Goal: Information Seeking & Learning: Learn about a topic

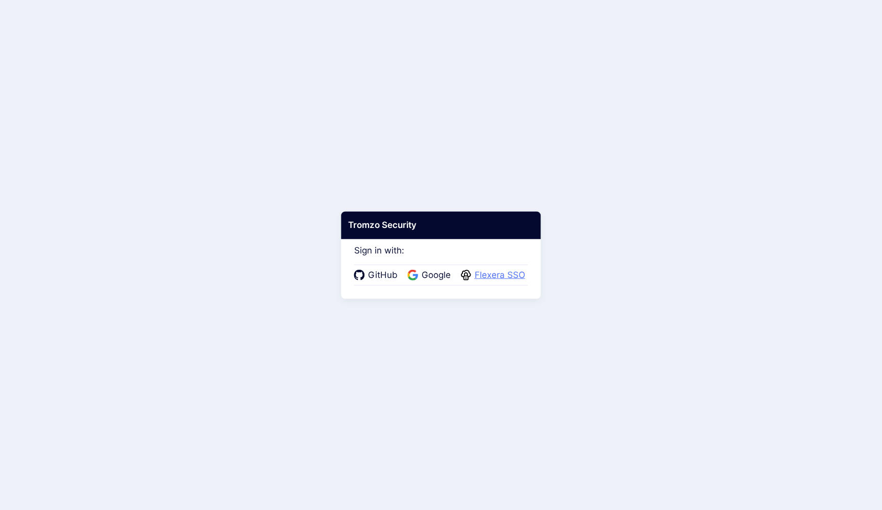
click at [493, 273] on span "Flexera SSO" at bounding box center [499, 275] width 57 height 13
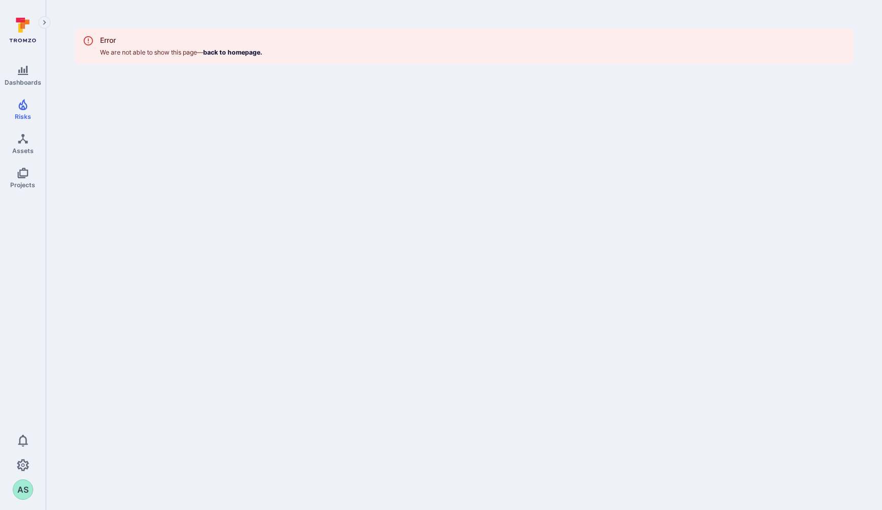
click at [591, 183] on body "Dashboards Risks Assets Projects 0 AS Risks Vulnerabilities Alerts Error We are…" at bounding box center [441, 255] width 882 height 510
click at [246, 49] on link "back to homepage." at bounding box center [232, 52] width 59 height 8
click at [22, 82] on span "Dashboards" at bounding box center [23, 83] width 37 height 8
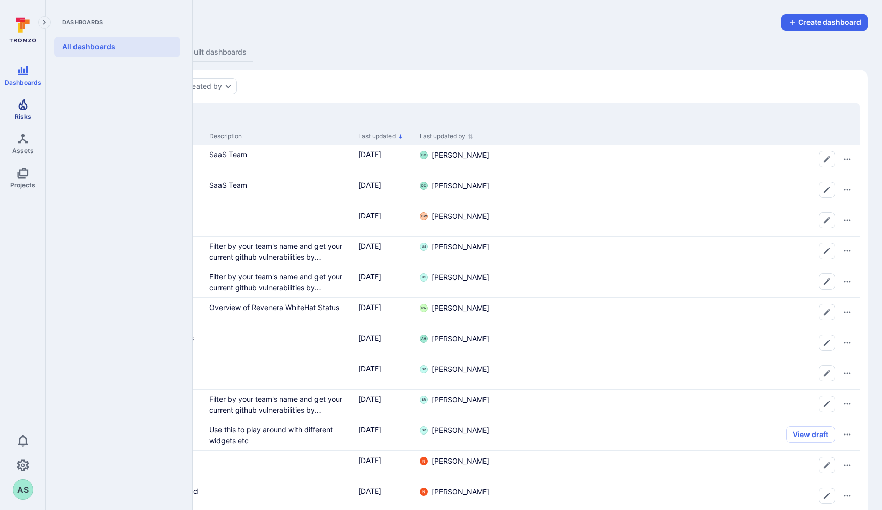
click at [21, 108] on icon "Risks" at bounding box center [22, 104] width 9 height 11
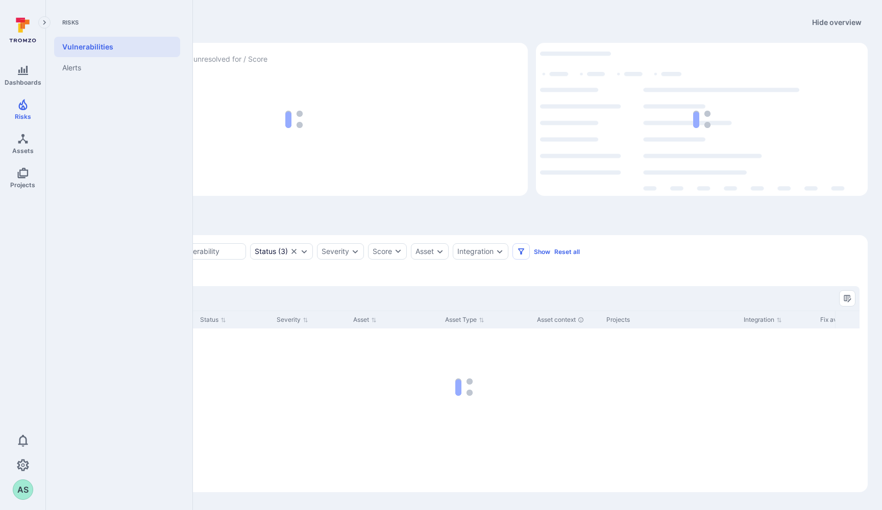
click at [28, 22] on icon at bounding box center [24, 24] width 9 height 9
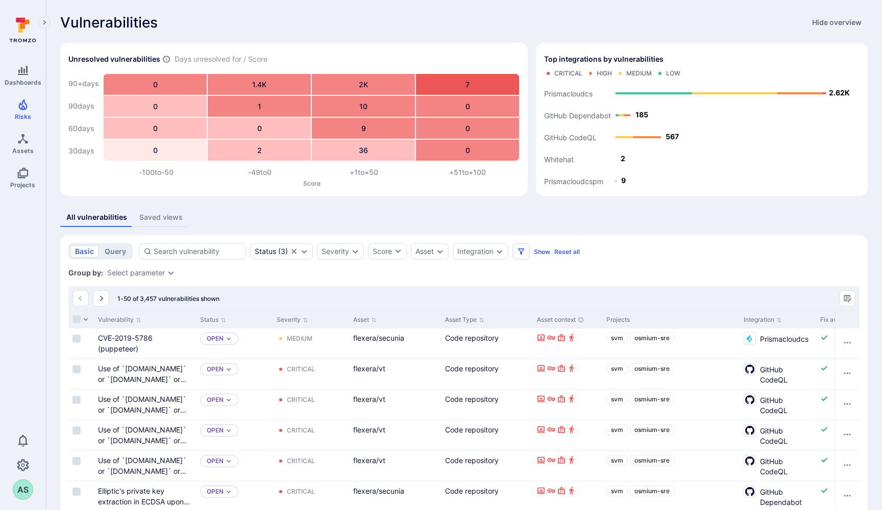
click at [169, 216] on div "Saved views" at bounding box center [160, 217] width 43 height 10
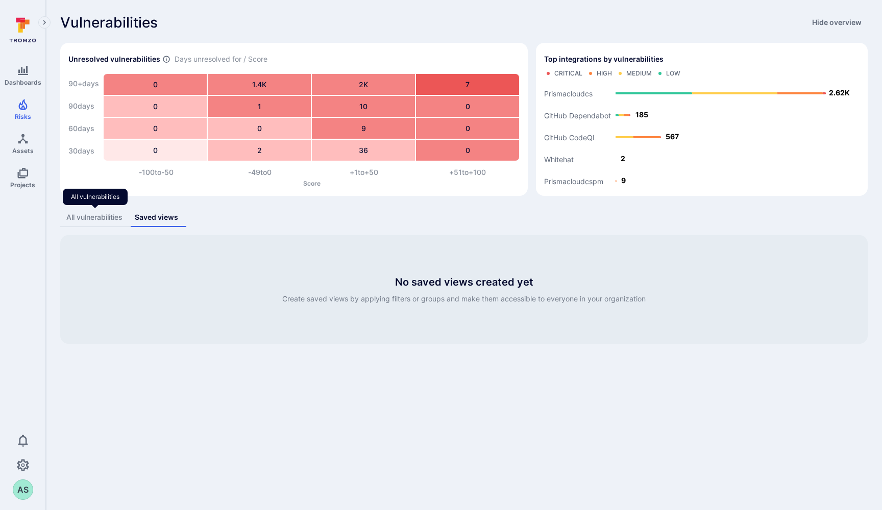
click at [99, 216] on div "All vulnerabilities" at bounding box center [94, 217] width 56 height 10
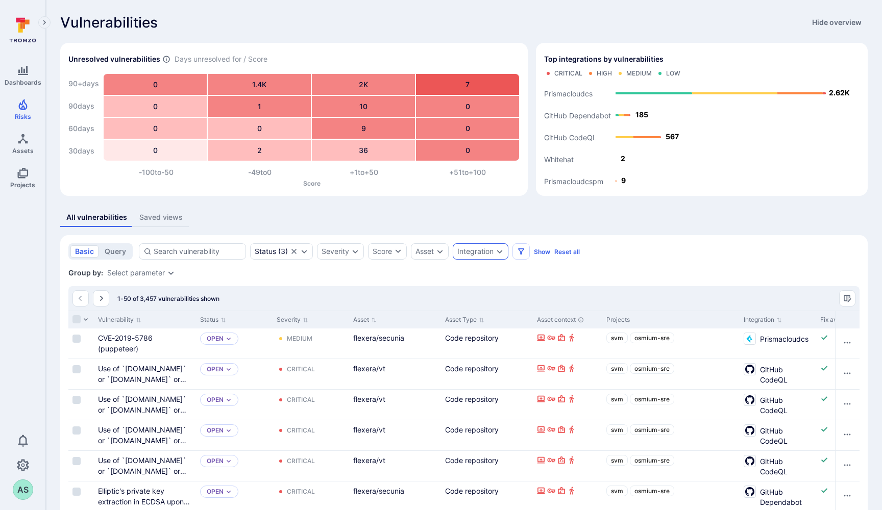
click at [497, 253] on icon "Expand dropdown" at bounding box center [499, 251] width 8 height 8
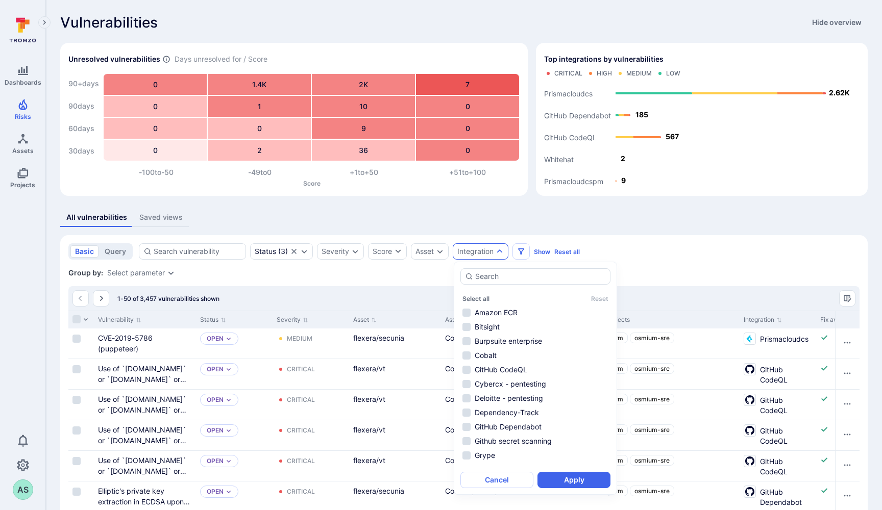
click at [497, 253] on icon "Expand dropdown" at bounding box center [499, 251] width 8 height 8
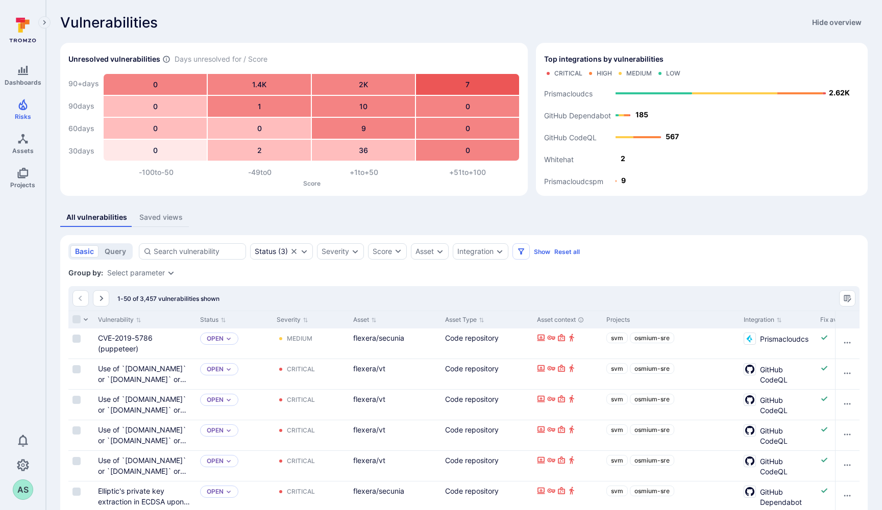
click at [16, 313] on div "Dashboards Risks Assets Projects 0 AS" at bounding box center [22, 256] width 45 height 488
click at [719, 27] on div "Vulnerabilities Hide overview" at bounding box center [463, 22] width 807 height 16
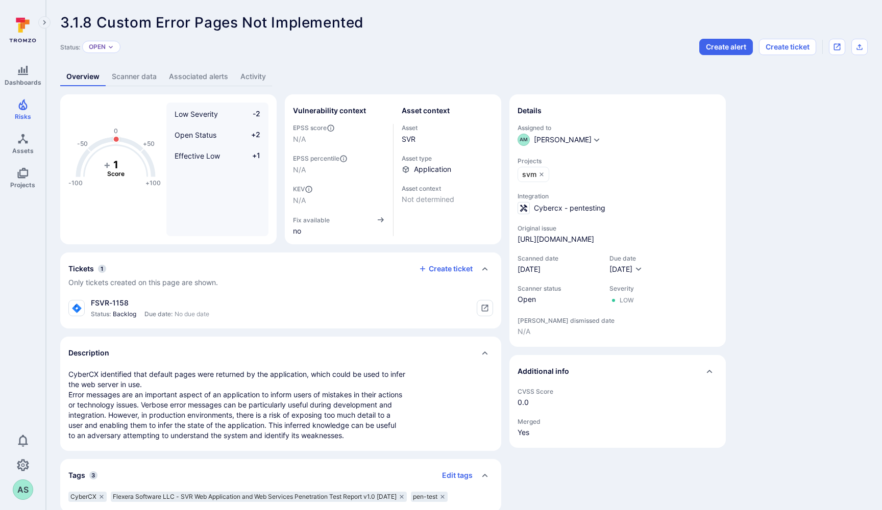
click at [126, 77] on link "Scanner data" at bounding box center [134, 76] width 57 height 19
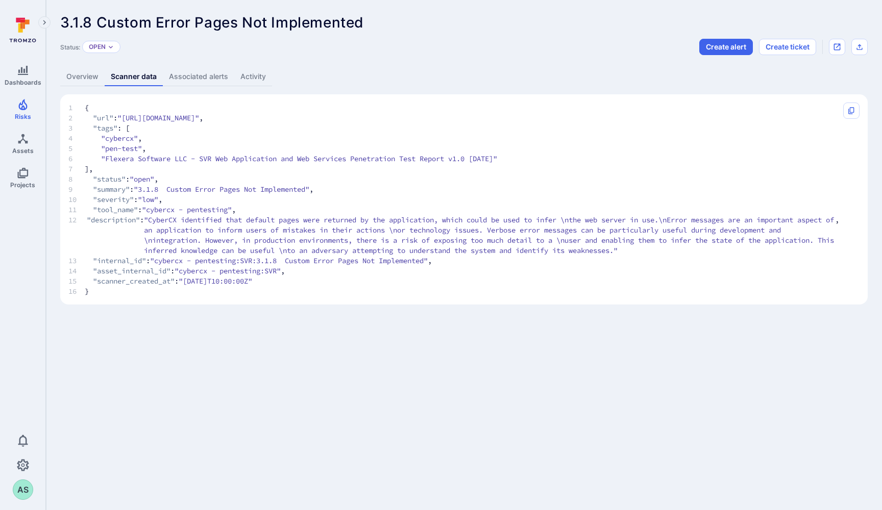
click at [186, 78] on link "Associated alerts" at bounding box center [198, 76] width 71 height 19
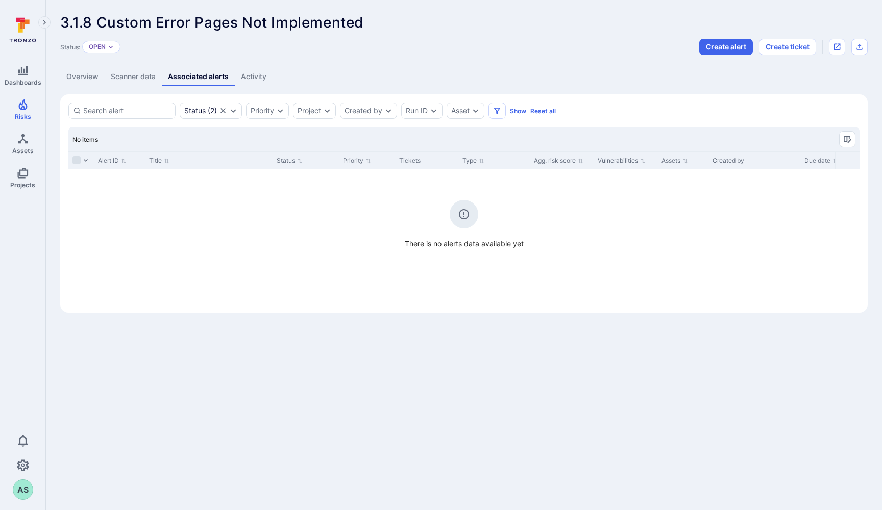
click at [257, 83] on link "Activity" at bounding box center [254, 76] width 38 height 19
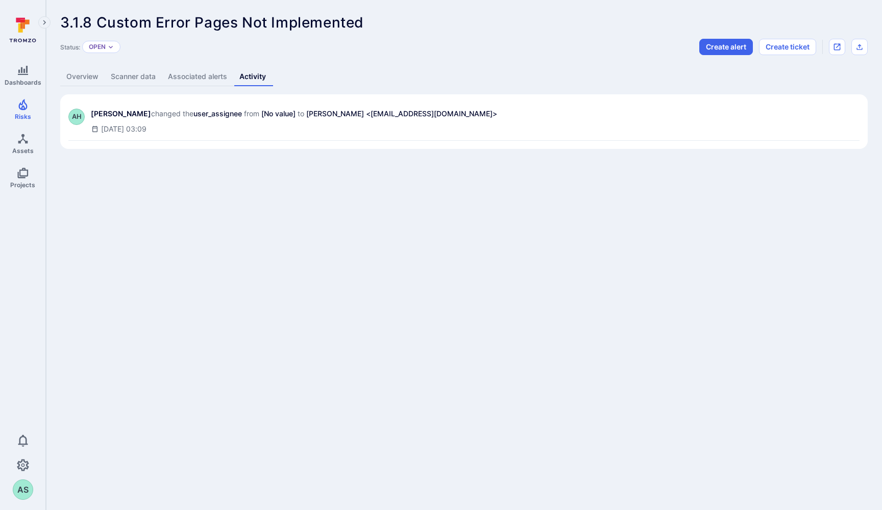
click at [85, 78] on link "Overview" at bounding box center [82, 76] width 44 height 19
